Goal: Task Accomplishment & Management: Manage account settings

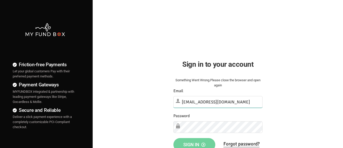
type input "[EMAIL_ADDRESS][DOMAIN_NAME]"
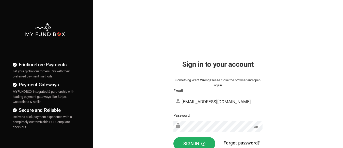
click at [194, 142] on span "Sign in" at bounding box center [194, 142] width 22 height 5
